Goal: Task Accomplishment & Management: Use online tool/utility

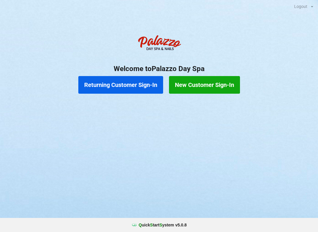
click at [112, 85] on button "Returning Customer Sign-In" at bounding box center [120, 85] width 85 height 18
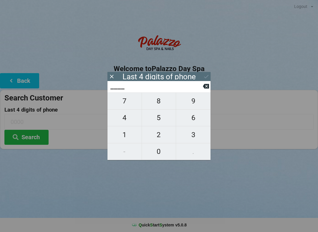
click at [158, 136] on span "2" at bounding box center [159, 135] width 34 height 12
type input "2___"
click at [125, 124] on span "4" at bounding box center [124, 118] width 34 height 12
type input "24__"
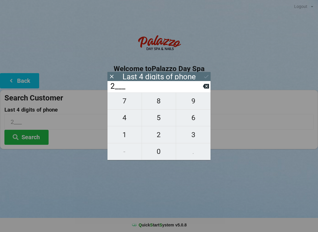
type input "24__"
click at [161, 150] on span "0" at bounding box center [159, 152] width 34 height 12
type input "240_"
click at [127, 104] on span "7" at bounding box center [124, 101] width 34 height 12
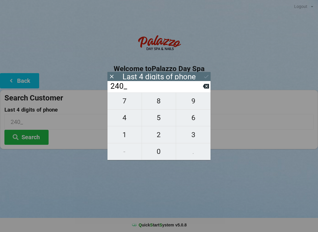
type input "2407"
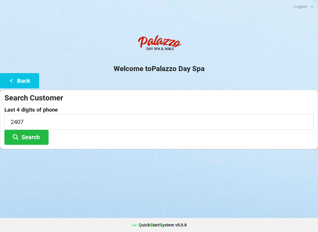
click at [28, 139] on button "Search" at bounding box center [26, 137] width 44 height 15
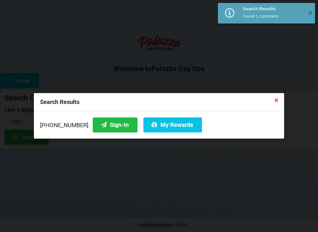
click at [156, 128] on button "My Rewards" at bounding box center [172, 125] width 59 height 15
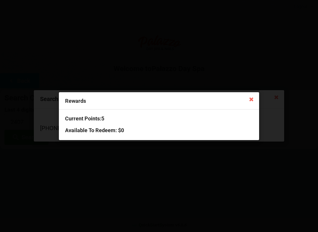
click at [252, 99] on icon at bounding box center [251, 98] width 9 height 9
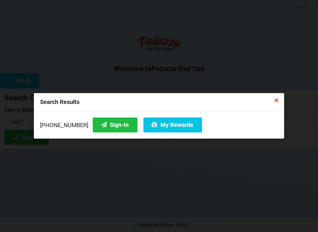
click at [273, 96] on icon at bounding box center [276, 99] width 9 height 9
